Goal: Task Accomplishment & Management: Use online tool/utility

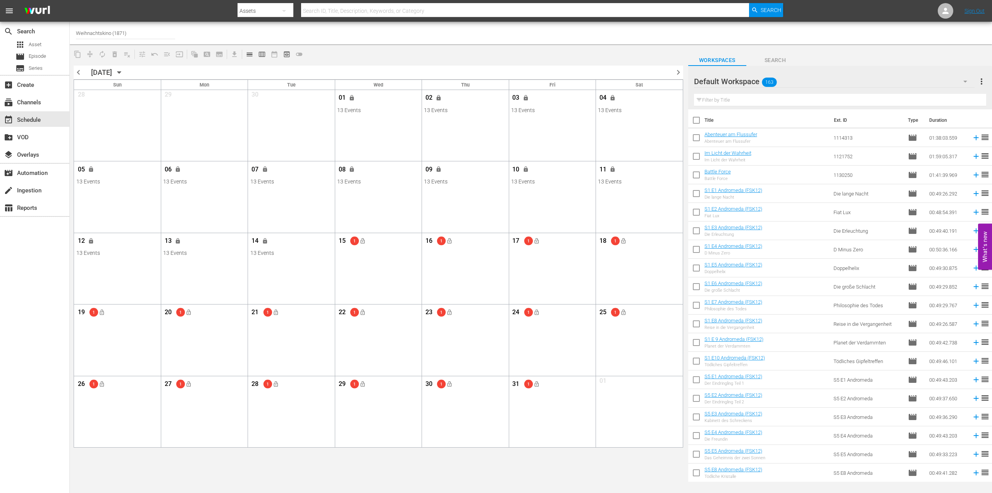
click at [109, 33] on input "Weihnachtskino (1871)" at bounding box center [125, 33] width 99 height 19
click at [32, 137] on div "create_new_folder VOD" at bounding box center [21, 136] width 43 height 7
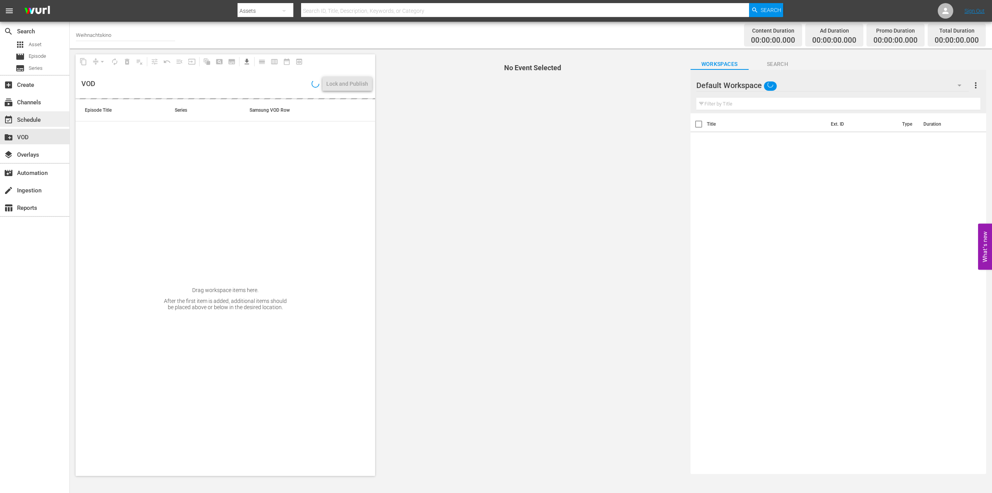
click at [32, 112] on div "event_available Schedule" at bounding box center [34, 119] width 69 height 16
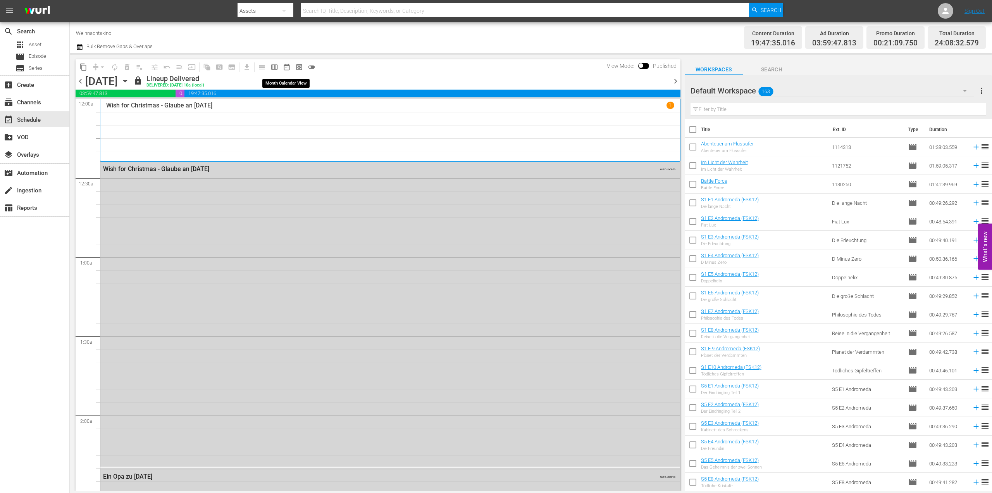
click at [287, 68] on span "date_range_outlined" at bounding box center [287, 67] width 8 height 8
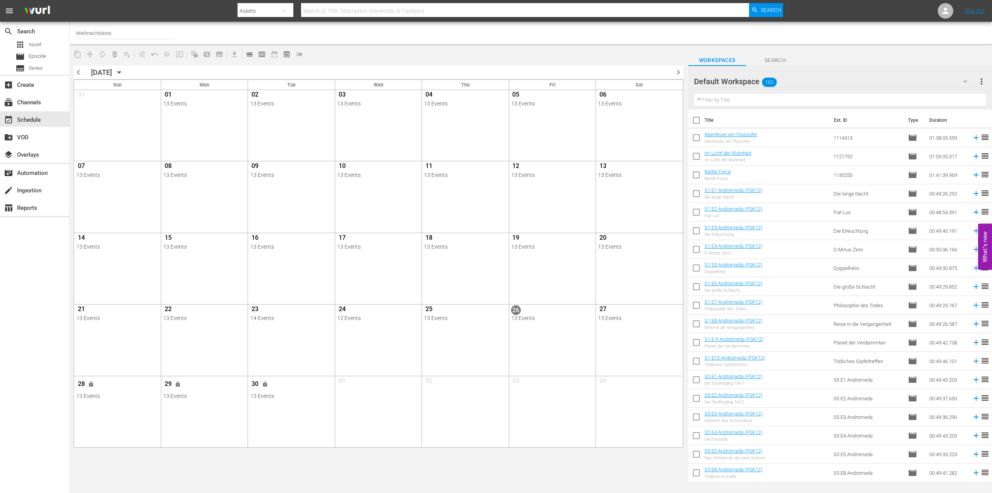
drag, startPoint x: 146, startPoint y: 71, endPoint x: 150, endPoint y: 72, distance: 4.4
click at [126, 72] on div "[DATE] [DATE]" at bounding box center [108, 72] width 34 height 8
click at [124, 74] on icon "button" at bounding box center [119, 72] width 9 height 9
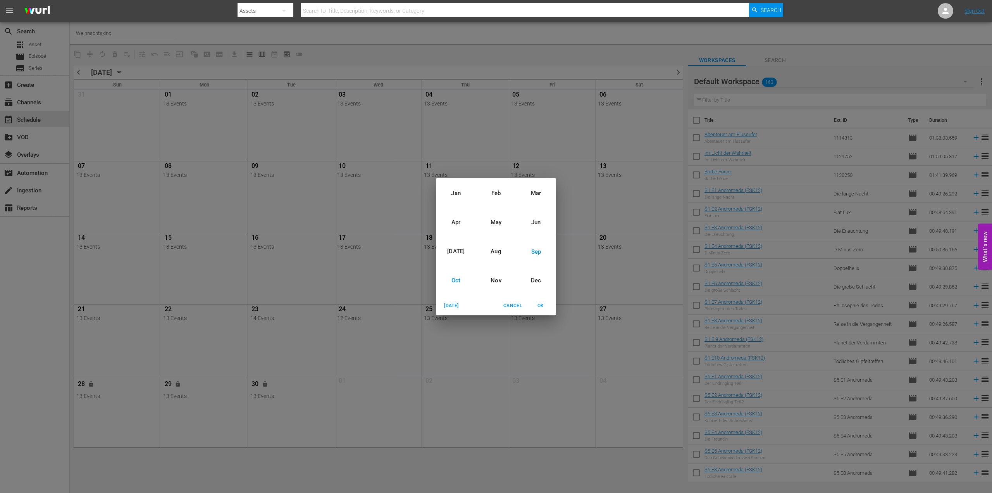
click at [451, 279] on div "Oct" at bounding box center [456, 280] width 40 height 29
click at [543, 304] on span "OK" at bounding box center [540, 306] width 19 height 8
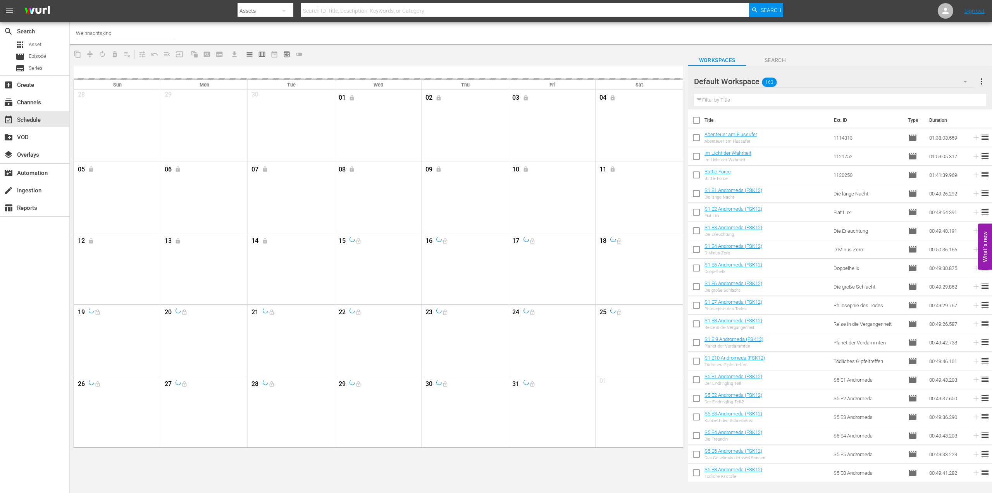
click at [578, 43] on div "Channel Title Weihnachtskino" at bounding box center [531, 33] width 922 height 22
